Goal: Navigation & Orientation: Find specific page/section

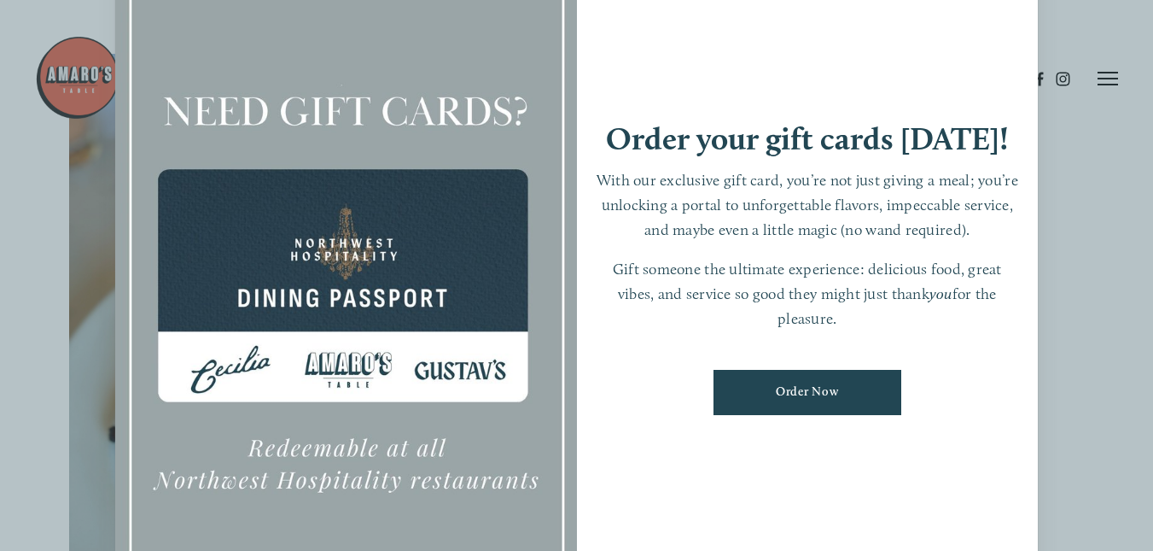
scroll to position [60, 0]
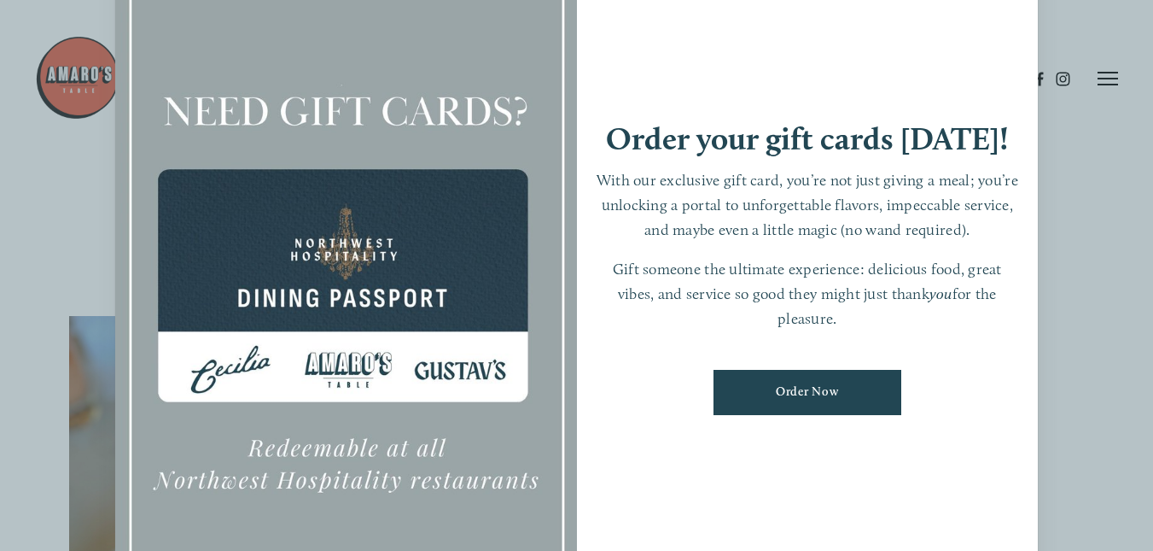
click at [1059, 176] on div at bounding box center [576, 275] width 1153 height 551
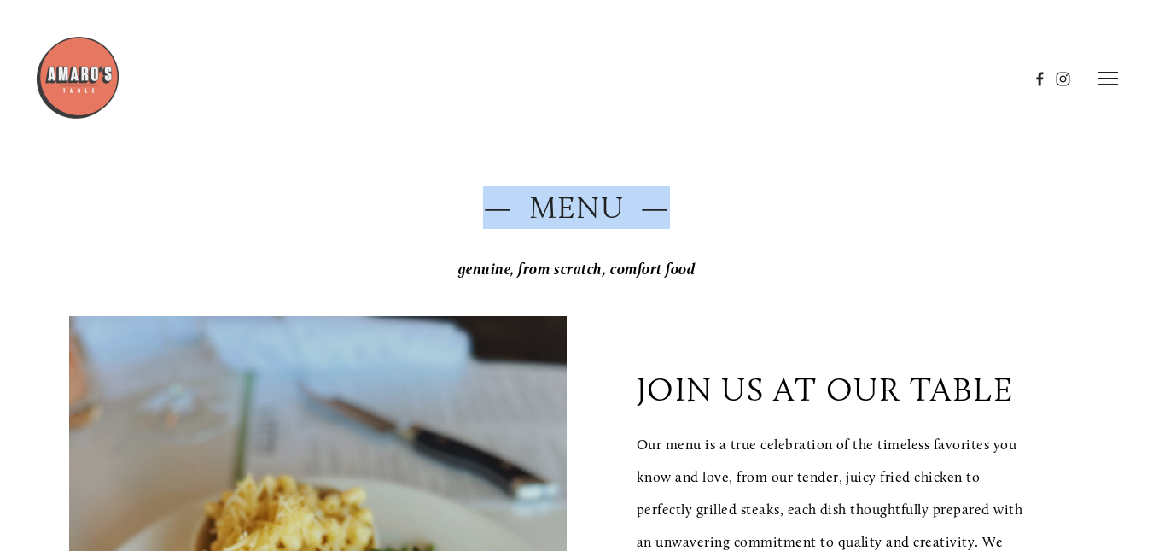
drag, startPoint x: 1059, startPoint y: 176, endPoint x: 884, endPoint y: 200, distance: 177.5
click at [884, 200] on h2 "— Menu —" at bounding box center [576, 207] width 1015 height 43
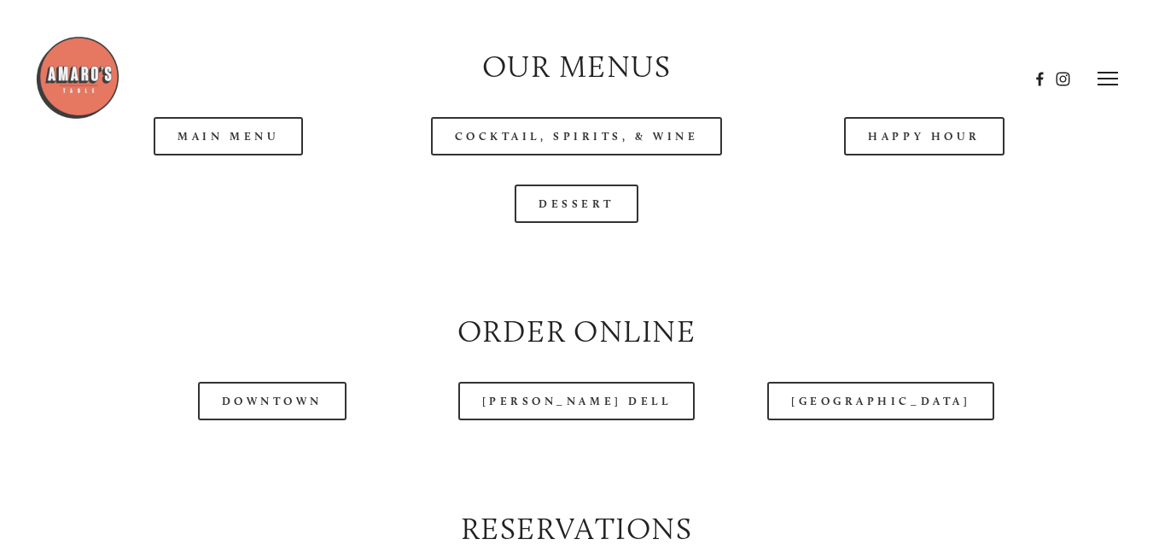
scroll to position [1667, 0]
click at [972, 157] on header "Menu Order Now Visit Gallery 0" at bounding box center [577, 78] width 1084 height 157
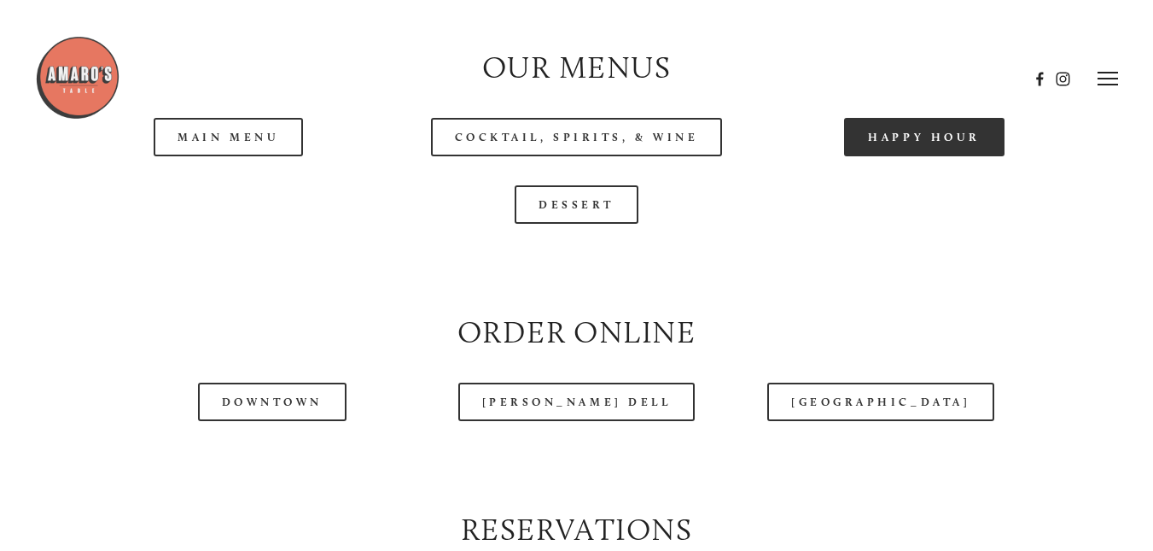
click at [892, 156] on link "Happy Hour" at bounding box center [924, 137] width 161 height 38
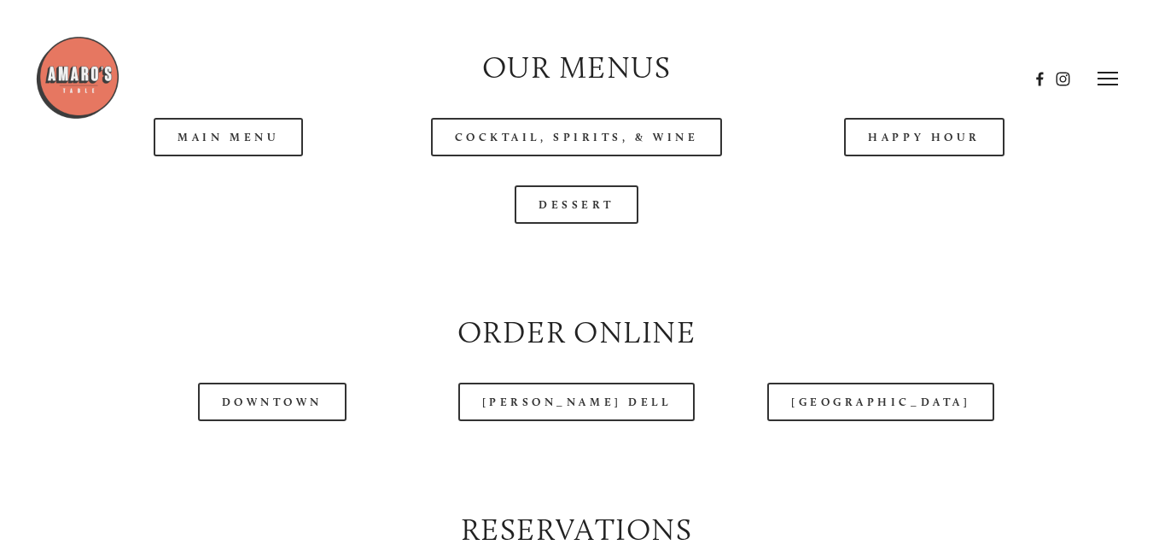
click at [230, 152] on header "Menu Order Now Visit Gallery 0" at bounding box center [577, 78] width 1084 height 157
click at [225, 156] on link "Main Menu" at bounding box center [228, 137] width 149 height 38
